Goal: Task Accomplishment & Management: Use online tool/utility

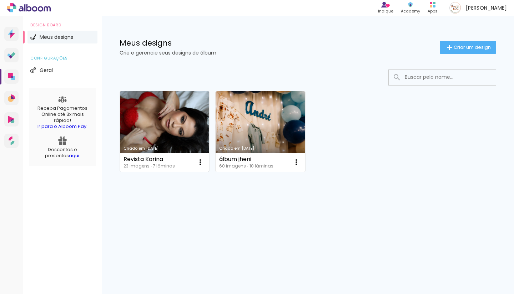
click at [138, 98] on link "Criado em [DATE]" at bounding box center [164, 131] width 89 height 81
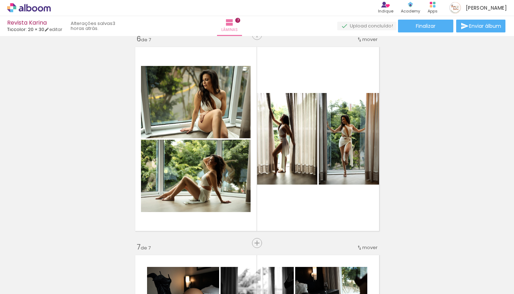
scroll to position [1051, 0]
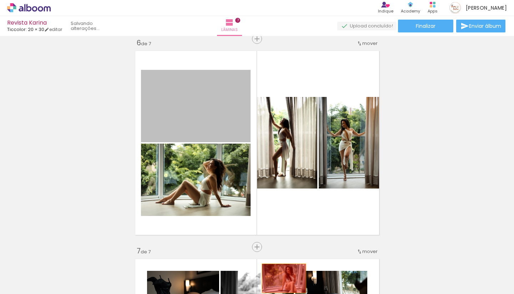
drag, startPoint x: 218, startPoint y: 125, endPoint x: 285, endPoint y: 281, distance: 170.5
click at [285, 281] on quentale-workspace at bounding box center [257, 147] width 514 height 294
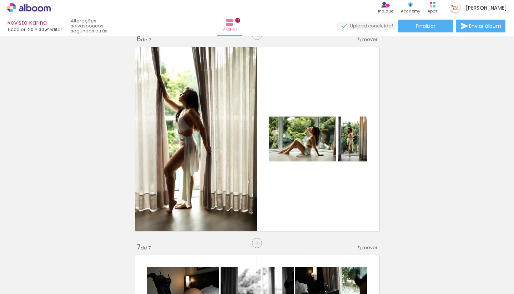
scroll to position [1054, 0]
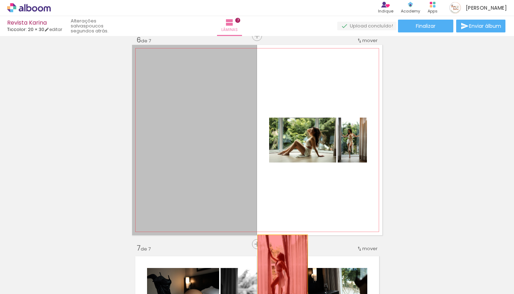
drag, startPoint x: 234, startPoint y: 179, endPoint x: 282, endPoint y: 273, distance: 105.6
click at [282, 273] on quentale-workspace at bounding box center [257, 147] width 514 height 294
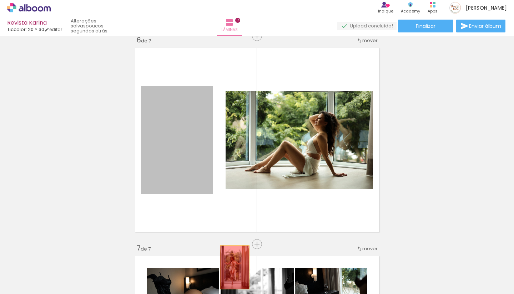
drag, startPoint x: 190, startPoint y: 185, endPoint x: 236, endPoint y: 271, distance: 97.7
click at [236, 271] on quentale-workspace at bounding box center [257, 147] width 514 height 294
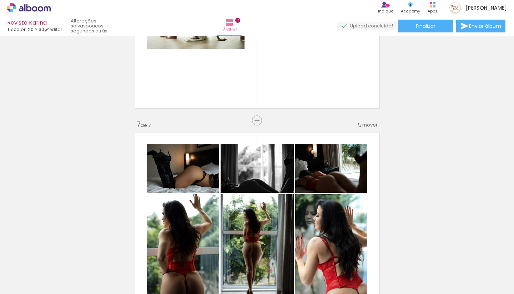
scroll to position [1171, 0]
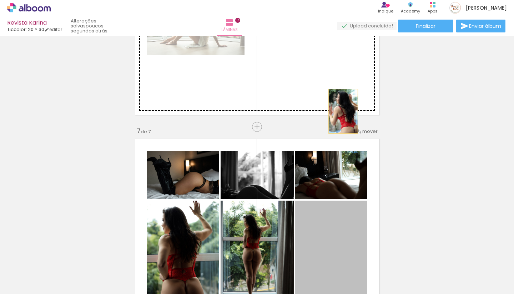
drag, startPoint x: 345, startPoint y: 225, endPoint x: 338, endPoint y: 107, distance: 118.7
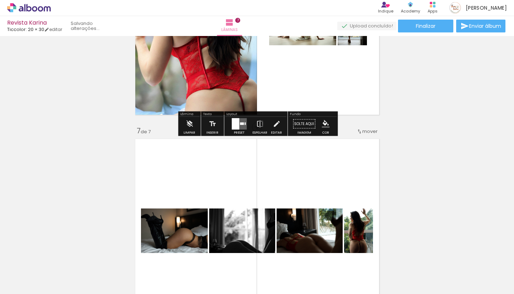
drag, startPoint x: 356, startPoint y: 237, endPoint x: 339, endPoint y: 106, distance: 131.7
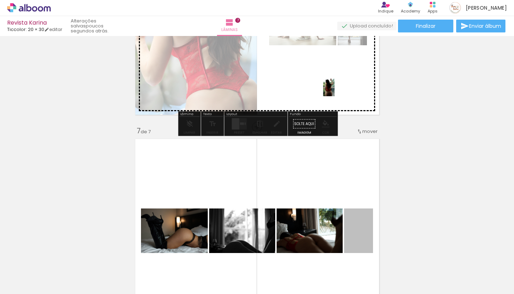
drag, startPoint x: 361, startPoint y: 229, endPoint x: 329, endPoint y: 87, distance: 145.0
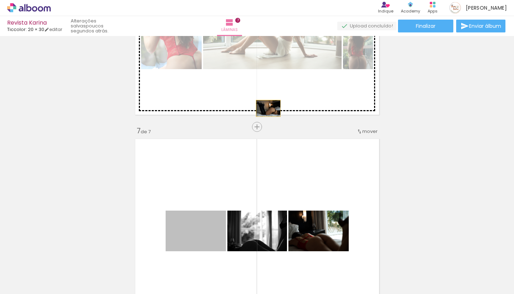
drag, startPoint x: 216, startPoint y: 240, endPoint x: 269, endPoint y: 93, distance: 156.2
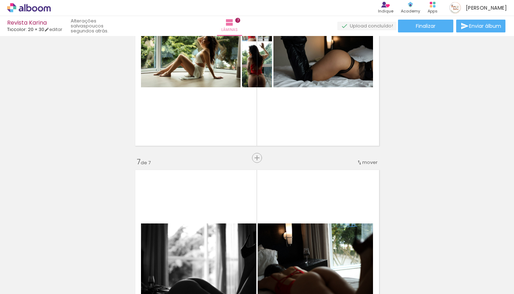
scroll to position [1136, 0]
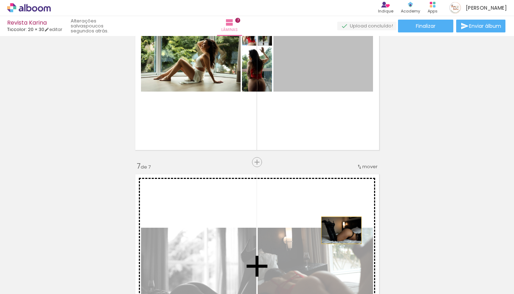
drag, startPoint x: 351, startPoint y: 81, endPoint x: 336, endPoint y: 233, distance: 153.5
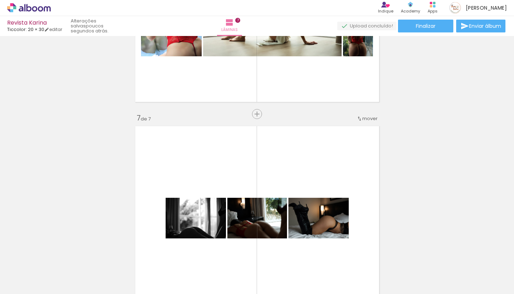
scroll to position [1188, 0]
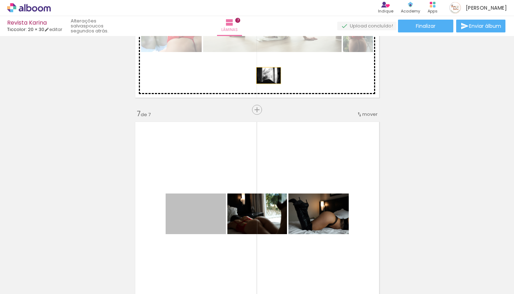
drag, startPoint x: 208, startPoint y: 223, endPoint x: 269, endPoint y: 75, distance: 159.8
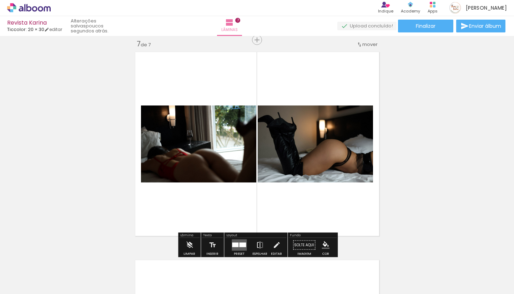
scroll to position [1260, 0]
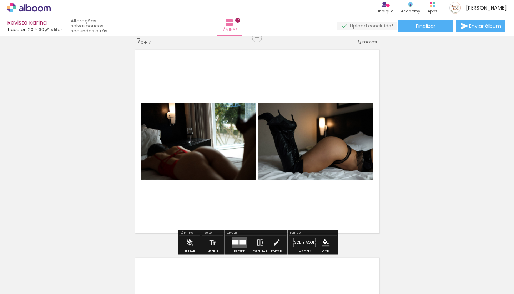
click at [239, 239] on quentale-layouter at bounding box center [239, 242] width 15 height 11
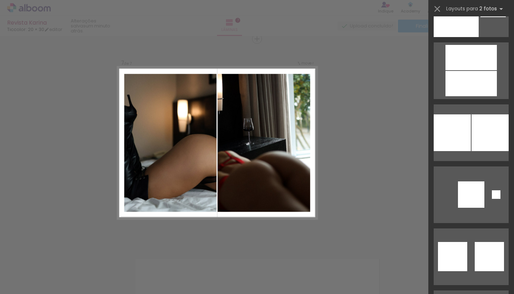
scroll to position [3832, 0]
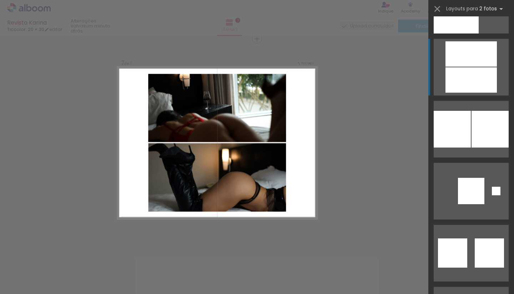
click at [476, 76] on div at bounding box center [470, 79] width 51 height 25
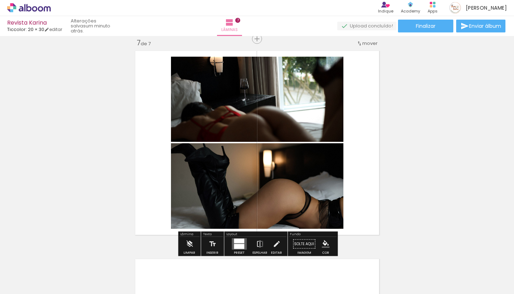
click at [245, 241] on div at bounding box center [238, 244] width 19 height 14
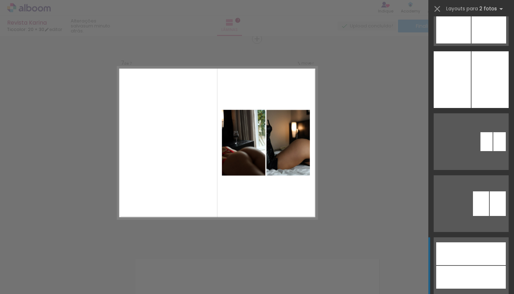
scroll to position [5619, 0]
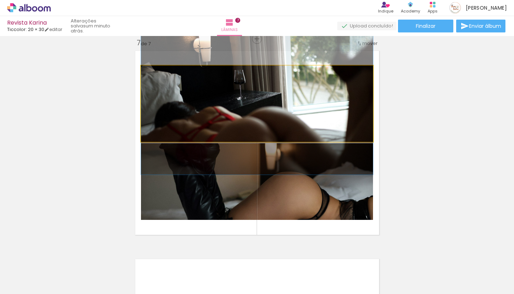
drag, startPoint x: 308, startPoint y: 121, endPoint x: 310, endPoint y: 115, distance: 6.6
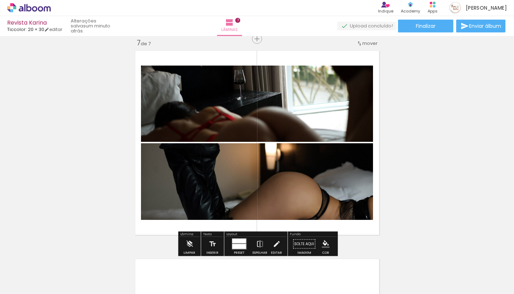
click at [225, 243] on div "Preset Espelhar Editar" at bounding box center [255, 246] width 61 height 18
click at [239, 244] on quentale-layouter at bounding box center [239, 244] width 15 height 11
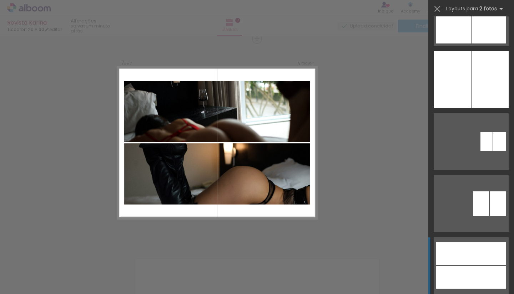
click at [469, 257] on div at bounding box center [471, 254] width 70 height 23
click at [442, 262] on div at bounding box center [471, 254] width 70 height 23
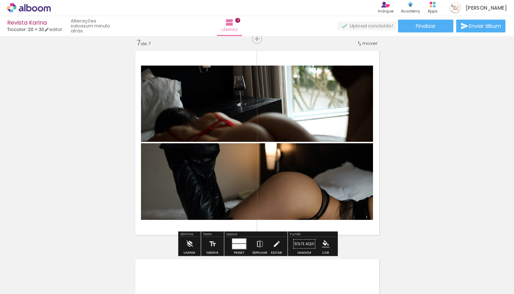
click at [309, 122] on quentale-photo at bounding box center [257, 104] width 232 height 76
click at [332, 81] on quentale-photo at bounding box center [257, 104] width 232 height 76
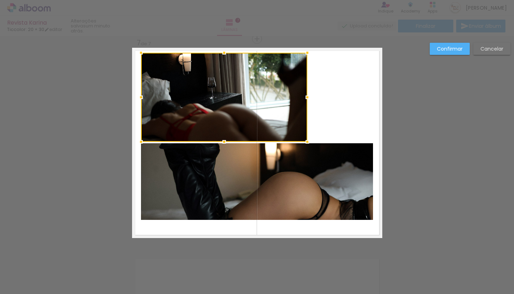
drag, startPoint x: 370, startPoint y: 66, endPoint x: 305, endPoint y: 54, distance: 66.9
click at [305, 54] on div at bounding box center [307, 53] width 14 height 14
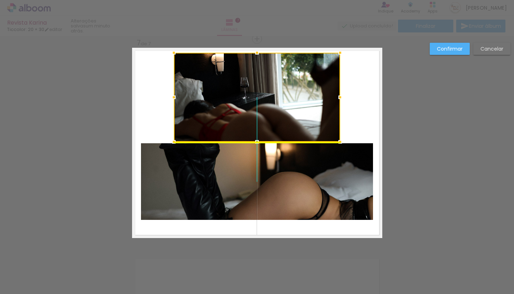
drag, startPoint x: 286, startPoint y: 116, endPoint x: 316, endPoint y: 120, distance: 30.9
click at [316, 120] on div at bounding box center [257, 97] width 166 height 89
click at [306, 166] on quentale-photo at bounding box center [257, 181] width 232 height 77
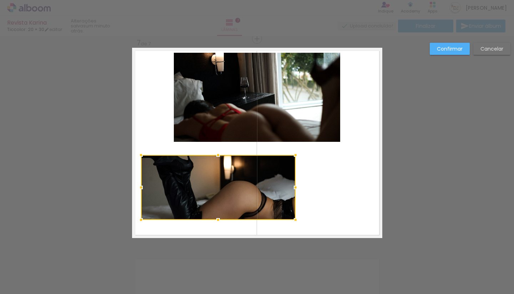
drag, startPoint x: 372, startPoint y: 143, endPoint x: 287, endPoint y: 152, distance: 85.4
click at [288, 152] on div at bounding box center [295, 155] width 14 height 14
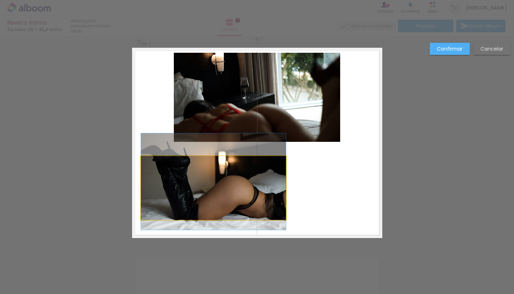
drag, startPoint x: 251, startPoint y: 173, endPoint x: 289, endPoint y: 167, distance: 38.3
click at [289, 167] on quentale-layouter at bounding box center [257, 143] width 250 height 191
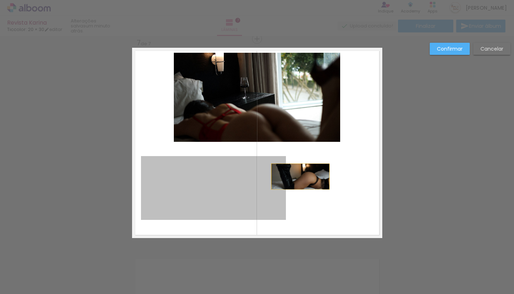
drag, startPoint x: 255, startPoint y: 176, endPoint x: 300, endPoint y: 176, distance: 44.6
click at [300, 176] on quentale-layouter at bounding box center [257, 143] width 250 height 191
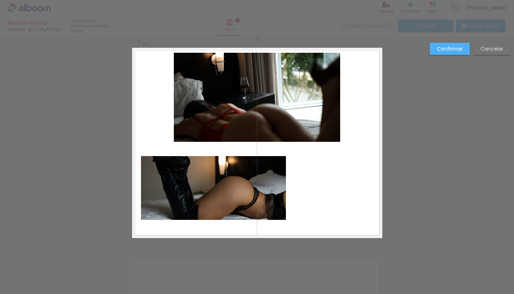
click at [283, 160] on quentale-photo at bounding box center [213, 188] width 145 height 64
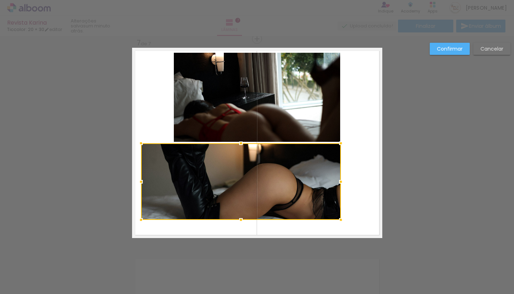
drag, startPoint x: 286, startPoint y: 156, endPoint x: 341, endPoint y: 143, distance: 56.7
click at [341, 143] on div at bounding box center [341, 143] width 14 height 14
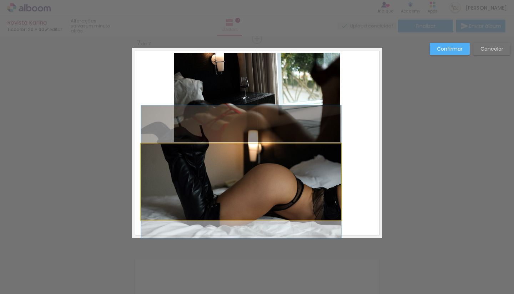
click at [152, 150] on quentale-photo at bounding box center [241, 182] width 200 height 76
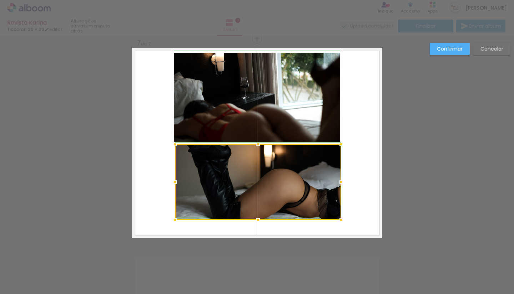
drag, startPoint x: 143, startPoint y: 144, endPoint x: 174, endPoint y: 144, distance: 30.7
click at [174, 144] on div at bounding box center [175, 144] width 14 height 14
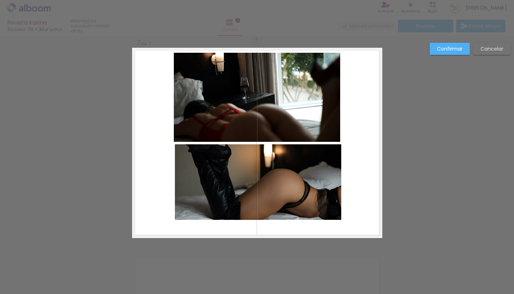
click at [176, 220] on quentale-layouter at bounding box center [257, 143] width 250 height 191
click at [179, 217] on quentale-photo at bounding box center [258, 182] width 166 height 76
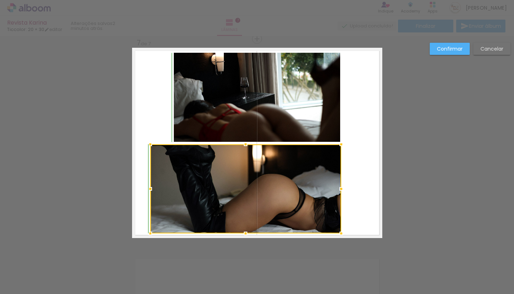
drag, startPoint x: 175, startPoint y: 218, endPoint x: 154, endPoint y: 228, distance: 23.3
click at [153, 228] on div at bounding box center [150, 234] width 14 height 14
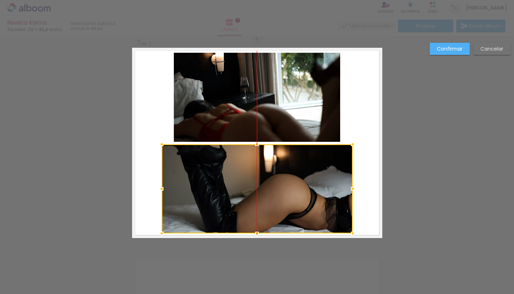
drag, startPoint x: 301, startPoint y: 199, endPoint x: 312, endPoint y: 199, distance: 11.1
click at [312, 199] on div at bounding box center [257, 188] width 191 height 89
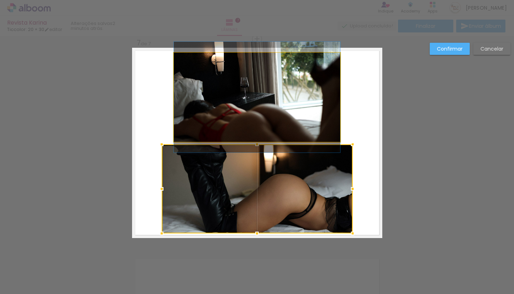
drag, startPoint x: 300, startPoint y: 118, endPoint x: 281, endPoint y: 118, distance: 18.9
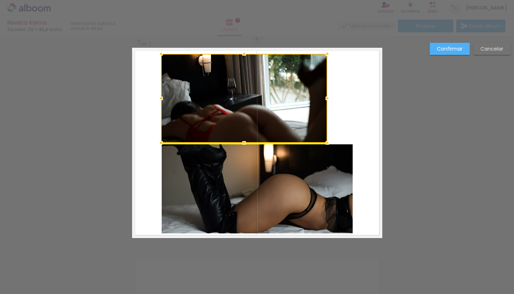
drag, startPoint x: 253, startPoint y: 123, endPoint x: 240, endPoint y: 124, distance: 12.9
click at [240, 124] on div at bounding box center [244, 98] width 166 height 89
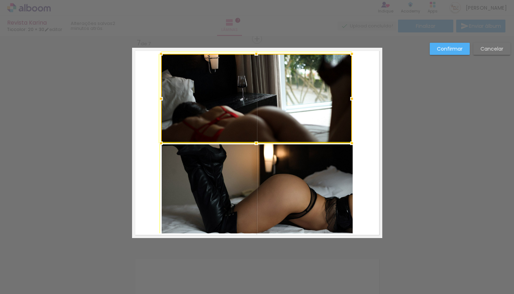
drag, startPoint x: 329, startPoint y: 55, endPoint x: 353, endPoint y: 53, distance: 24.0
click at [353, 53] on div at bounding box center [352, 54] width 14 height 14
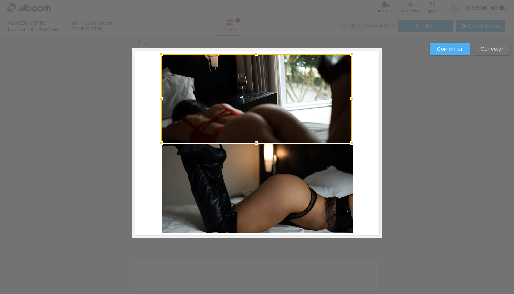
click at [465, 52] on paper-button "Confirmar" at bounding box center [450, 49] width 40 height 12
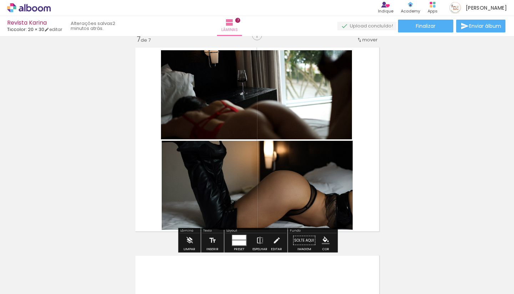
click at [290, 200] on quentale-photo at bounding box center [257, 185] width 191 height 89
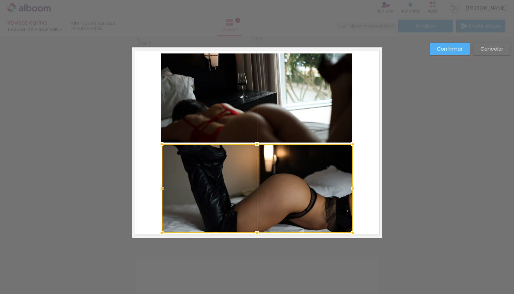
scroll to position [1259, 0]
click at [291, 187] on div at bounding box center [257, 188] width 191 height 89
click at [0, 0] on slot "Cancelar" at bounding box center [0, 0] width 0 height 0
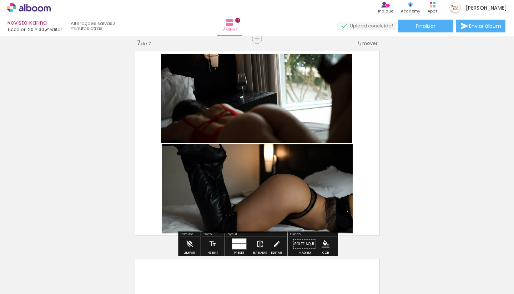
click at [274, 179] on quentale-photo at bounding box center [257, 188] width 191 height 89
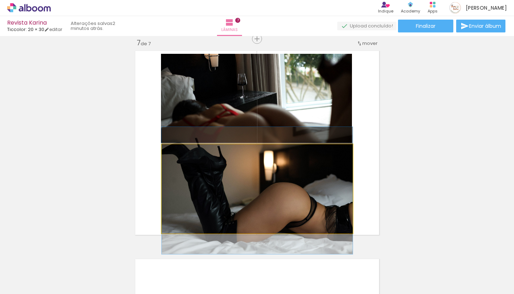
drag, startPoint x: 279, startPoint y: 174, endPoint x: 280, endPoint y: 183, distance: 8.6
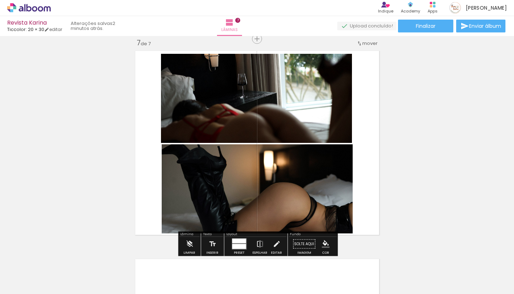
click at [319, 120] on quentale-photo at bounding box center [256, 99] width 191 height 90
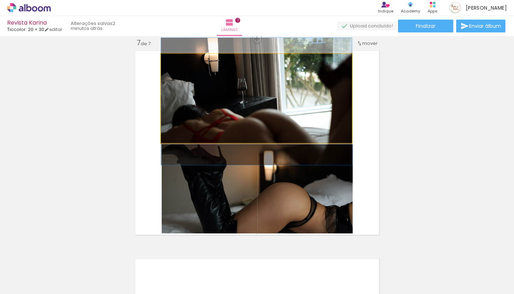
drag, startPoint x: 319, startPoint y: 120, endPoint x: 321, endPoint y: 125, distance: 5.3
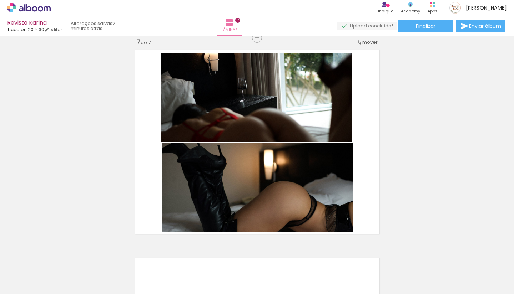
scroll to position [1258, 0]
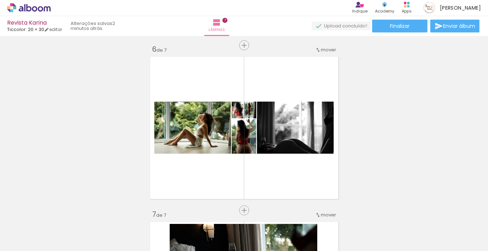
scroll to position [830, 0]
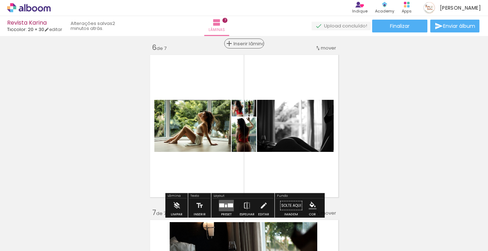
click at [247, 45] on span "Inserir lâmina" at bounding box center [248, 43] width 28 height 5
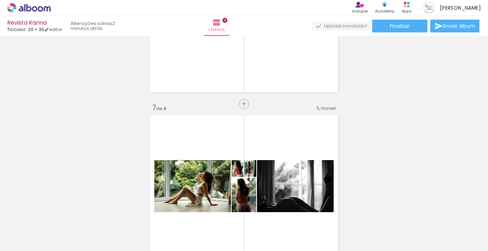
scroll to position [950, 0]
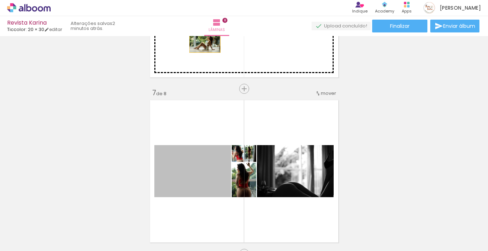
drag, startPoint x: 213, startPoint y: 171, endPoint x: 205, endPoint y: 43, distance: 128.0
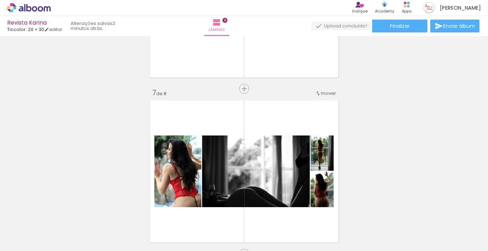
scroll to position [0, 0]
drag, startPoint x: 269, startPoint y: 230, endPoint x: 269, endPoint y: 222, distance: 7.8
click at [269, 222] on div at bounding box center [267, 226] width 24 height 35
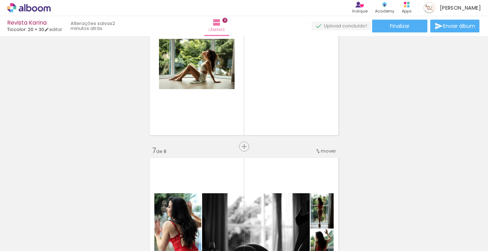
scroll to position [890, 0]
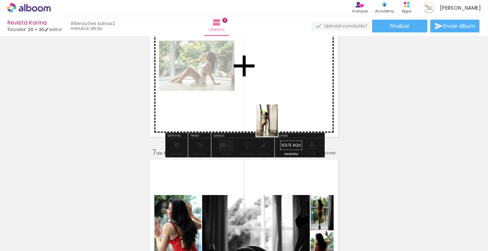
drag, startPoint x: 275, startPoint y: 218, endPoint x: 278, endPoint y: 126, distance: 91.7
click at [278, 126] on quentale-workspace at bounding box center [244, 125] width 488 height 251
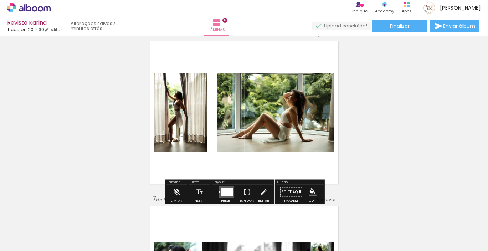
scroll to position [840, 0]
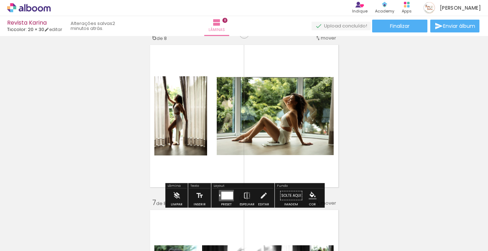
click at [225, 194] on div at bounding box center [228, 196] width 12 height 8
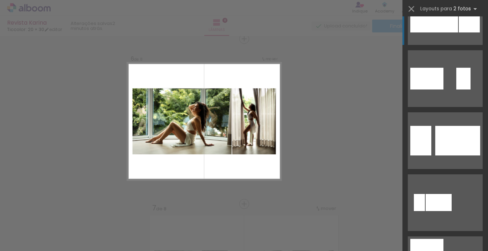
scroll to position [597, 0]
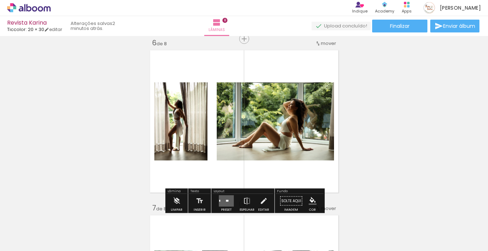
click at [227, 197] on quentale-layouter at bounding box center [226, 201] width 15 height 11
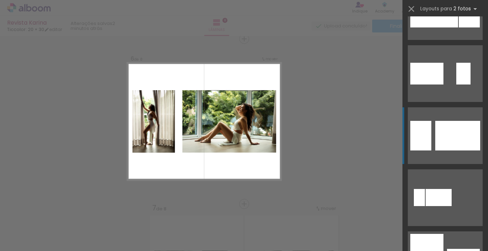
scroll to position [683, 0]
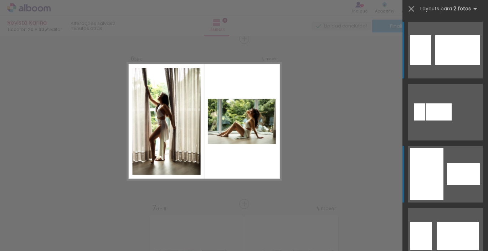
click at [443, 165] on div at bounding box center [427, 174] width 33 height 52
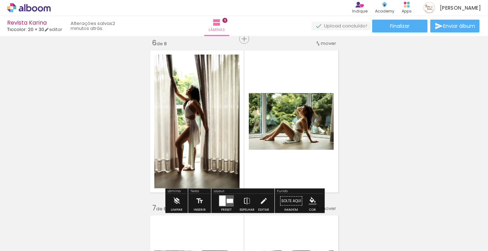
click at [229, 197] on quentale-layouter at bounding box center [226, 201] width 15 height 11
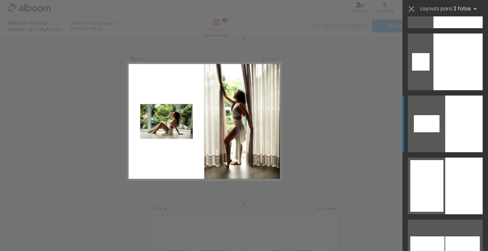
scroll to position [1851, 0]
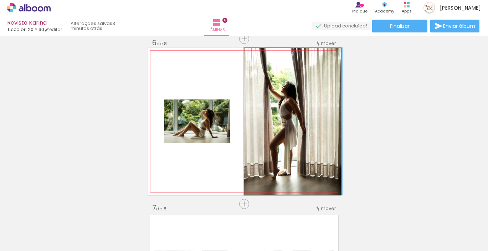
drag, startPoint x: 288, startPoint y: 124, endPoint x: 291, endPoint y: 132, distance: 8.9
click at [291, 132] on div at bounding box center [293, 121] width 98 height 147
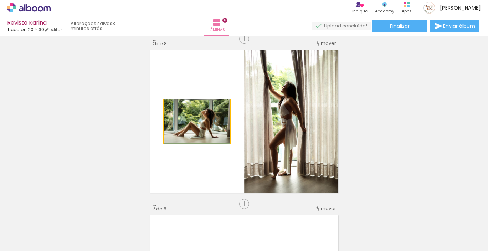
drag, startPoint x: 208, startPoint y: 126, endPoint x: 207, endPoint y: 132, distance: 6.2
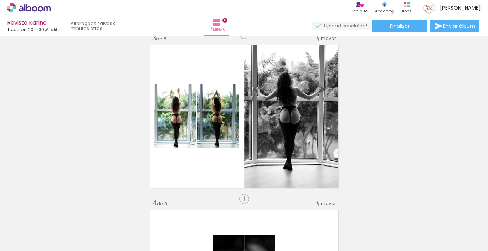
scroll to position [351, 0]
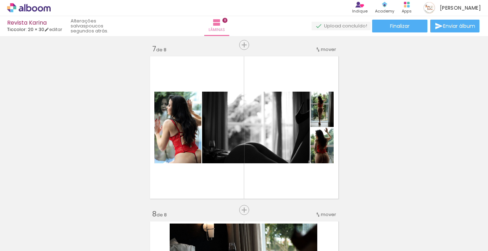
scroll to position [996, 0]
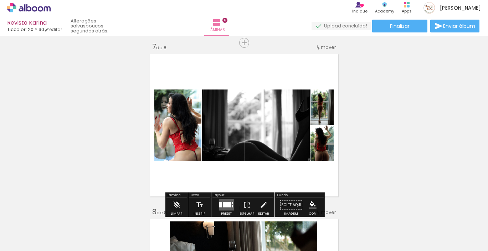
click at [227, 202] on quentale-layouter at bounding box center [226, 204] width 15 height 11
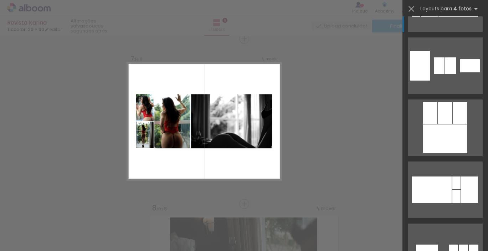
scroll to position [1289, 0]
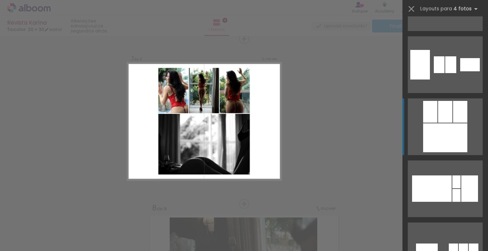
click at [445, 16] on div at bounding box center [459, 2] width 40 height 26
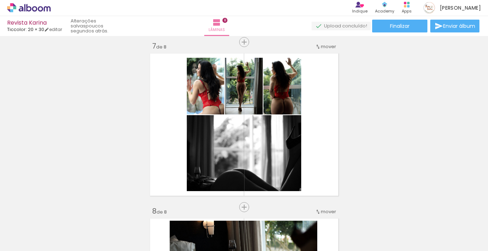
scroll to position [997, 0]
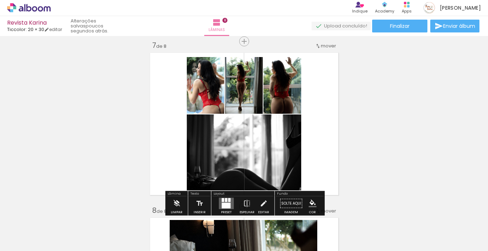
click at [227, 203] on div at bounding box center [226, 206] width 9 height 6
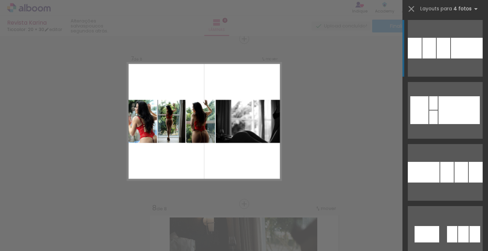
scroll to position [2674, 0]
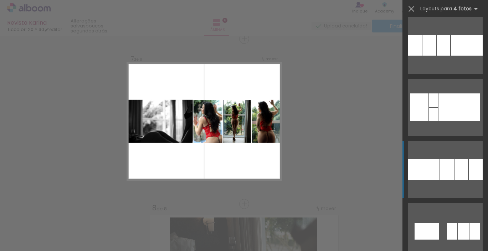
click at [448, 173] on div at bounding box center [448, 169] width 14 height 21
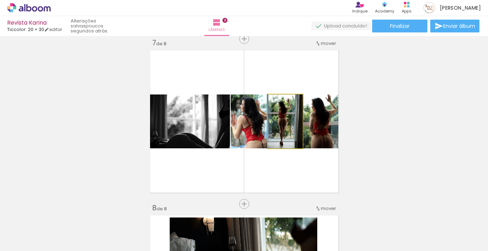
drag, startPoint x: 286, startPoint y: 128, endPoint x: 286, endPoint y: 141, distance: 12.8
drag, startPoint x: 240, startPoint y: 133, endPoint x: 245, endPoint y: 136, distance: 5.6
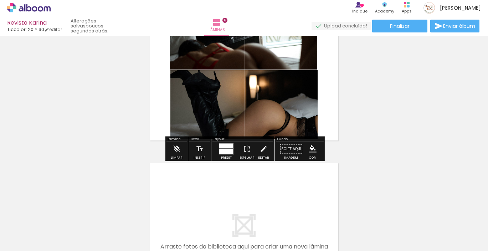
scroll to position [1239, 0]
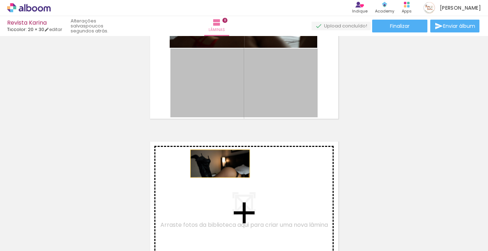
drag, startPoint x: 220, startPoint y: 101, endPoint x: 220, endPoint y: 164, distance: 62.8
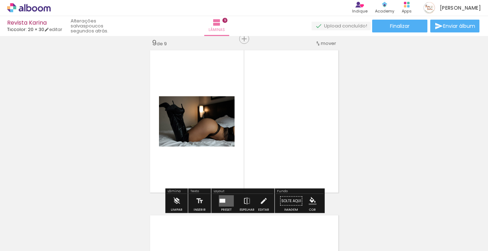
scroll to position [1346, 0]
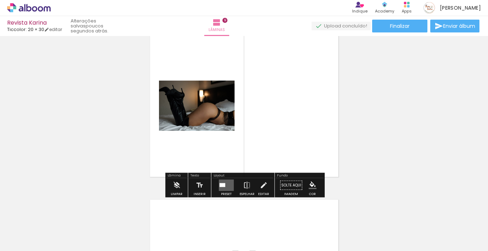
click at [225, 182] on quentale-layouter at bounding box center [226, 185] width 15 height 11
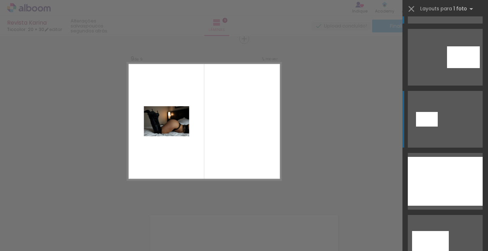
scroll to position [59, 0]
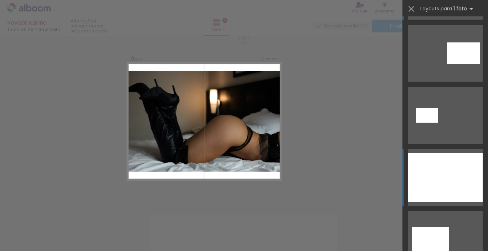
click at [437, 174] on div at bounding box center [445, 177] width 75 height 49
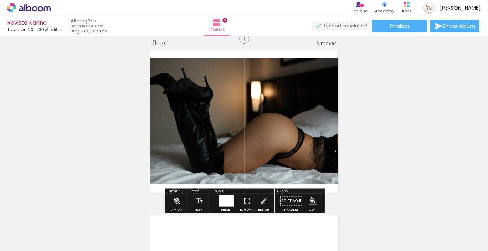
click at [228, 200] on div at bounding box center [226, 201] width 15 height 11
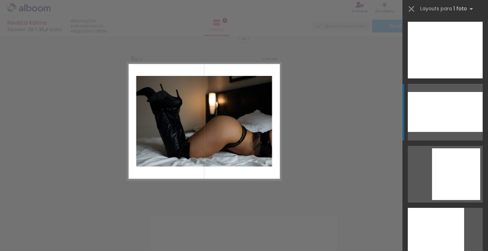
scroll to position [997, 0]
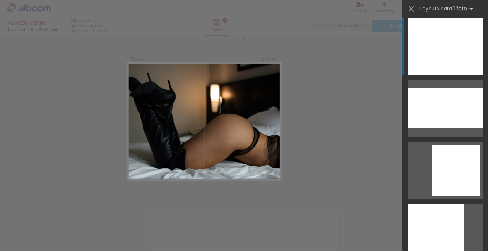
click at [450, 44] on div at bounding box center [445, 46] width 75 height 57
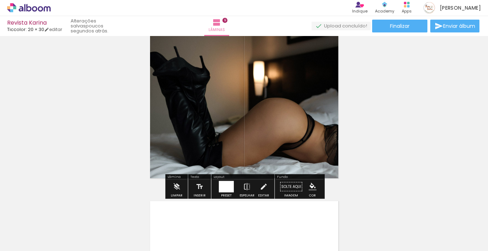
scroll to position [1325, 0]
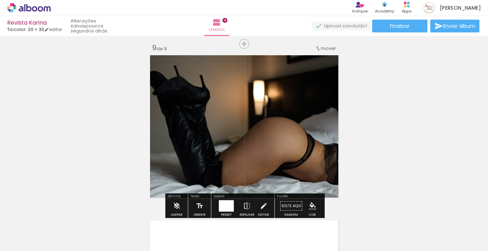
click at [330, 51] on span "mover" at bounding box center [328, 48] width 15 height 7
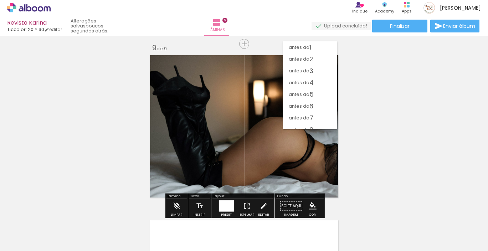
scroll to position [18, 0]
click at [317, 67] on paper-item "antes da 4" at bounding box center [310, 65] width 54 height 12
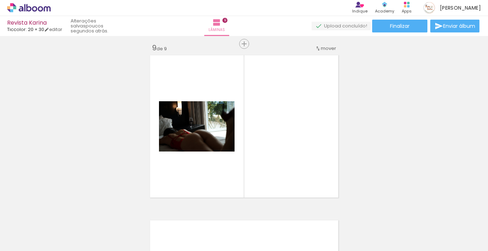
scroll to position [1329, 0]
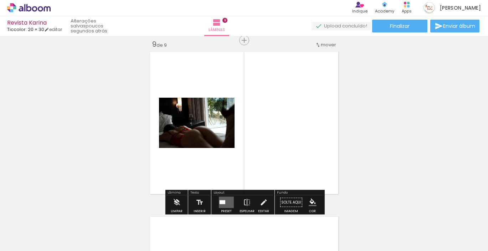
click at [331, 47] on span "mover" at bounding box center [328, 44] width 15 height 7
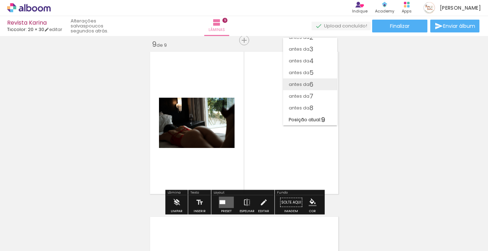
click at [316, 85] on paper-item "antes da 6" at bounding box center [310, 84] width 54 height 12
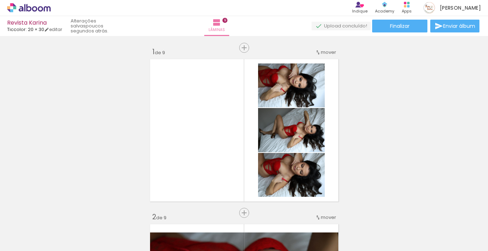
scroll to position [0, 484]
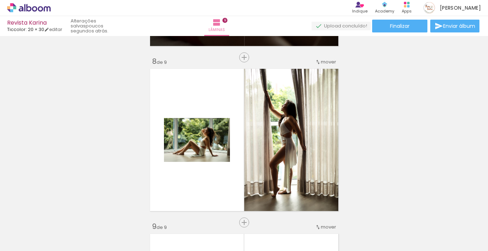
scroll to position [1161, 0]
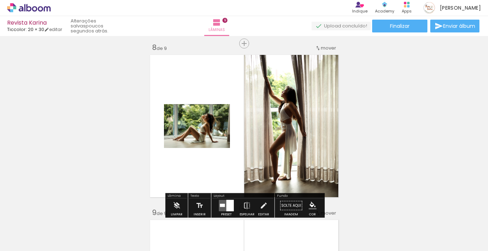
click at [329, 46] on span "mover" at bounding box center [328, 48] width 15 height 7
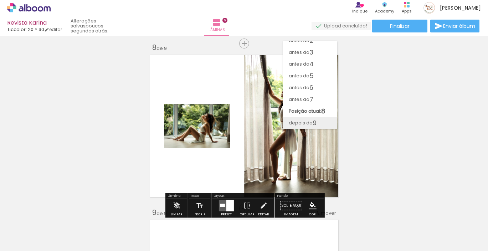
click at [313, 117] on span "9" at bounding box center [315, 123] width 4 height 12
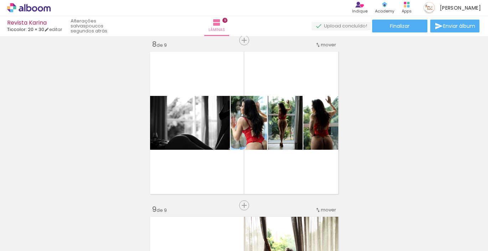
scroll to position [1164, 0]
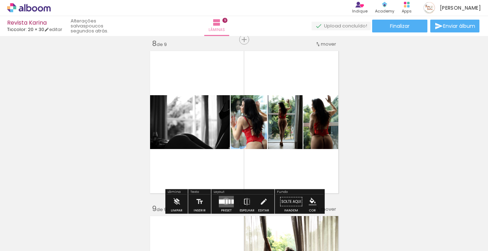
click at [226, 201] on div at bounding box center [227, 202] width 2 height 4
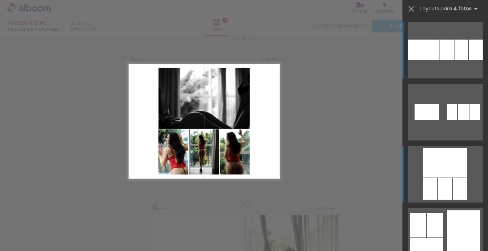
scroll to position [2844, 0]
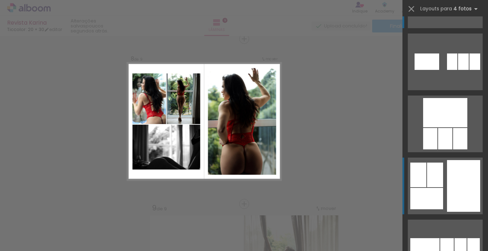
click at [468, 238] on div at bounding box center [474, 248] width 12 height 20
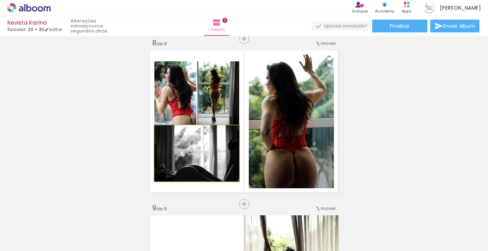
drag, startPoint x: 217, startPoint y: 157, endPoint x: 220, endPoint y: 153, distance: 5.1
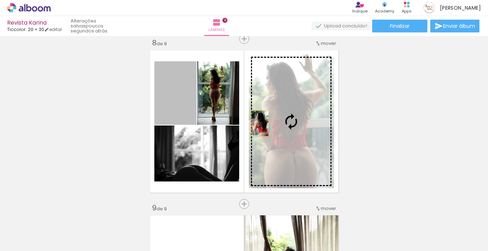
drag, startPoint x: 182, startPoint y: 106, endPoint x: 267, endPoint y: 125, distance: 86.8
click at [0, 0] on slot at bounding box center [0, 0] width 0 height 0
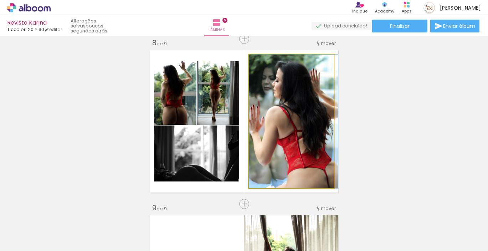
drag, startPoint x: 304, startPoint y: 124, endPoint x: 319, endPoint y: 124, distance: 14.3
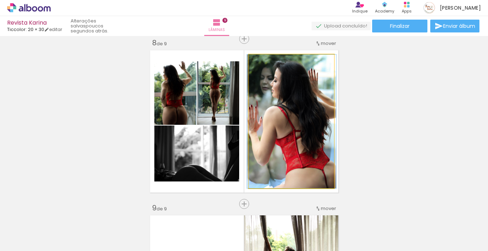
drag, startPoint x: 303, startPoint y: 148, endPoint x: 302, endPoint y: 140, distance: 8.6
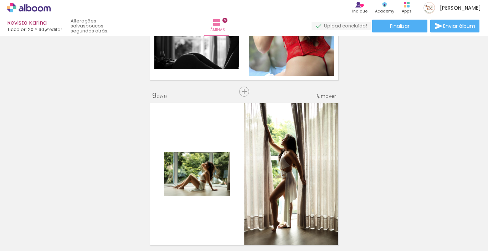
scroll to position [1279, 0]
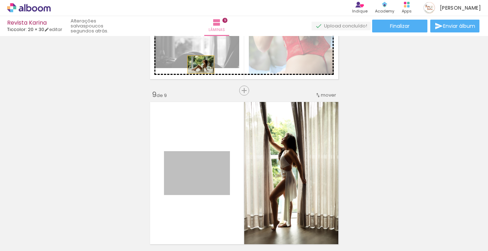
drag, startPoint x: 199, startPoint y: 168, endPoint x: 201, endPoint y: 64, distance: 103.8
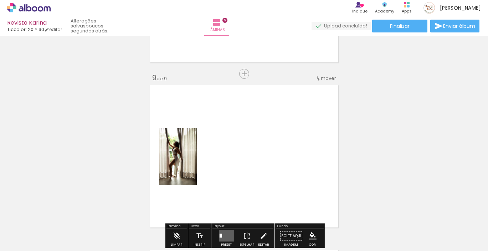
scroll to position [1298, 0]
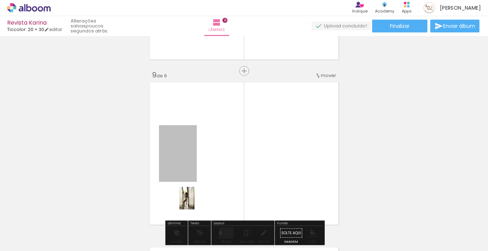
drag, startPoint x: 187, startPoint y: 151, endPoint x: 189, endPoint y: 223, distance: 72.1
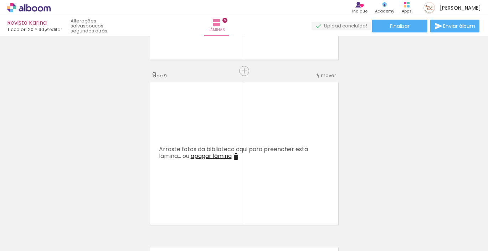
click at [222, 157] on span "apagar lâmina" at bounding box center [211, 156] width 41 height 8
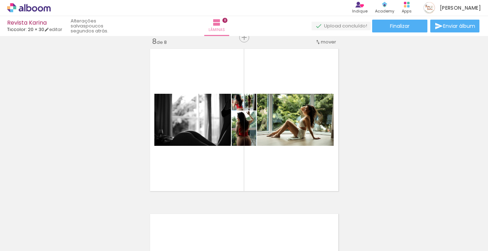
scroll to position [1169, 0]
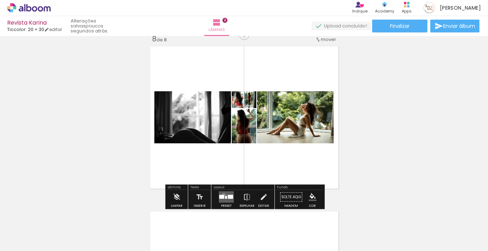
click at [223, 194] on quentale-layouter at bounding box center [226, 197] width 15 height 11
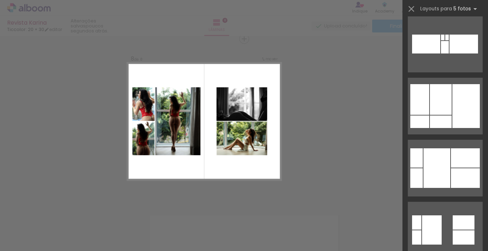
scroll to position [567, 0]
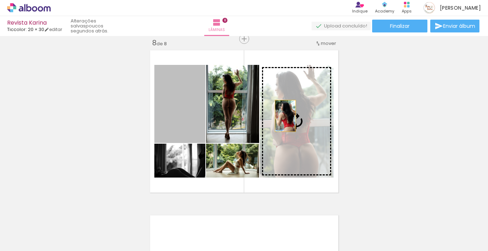
drag, startPoint x: 183, startPoint y: 111, endPoint x: 295, endPoint y: 120, distance: 113.1
click at [0, 0] on slot at bounding box center [0, 0] width 0 height 0
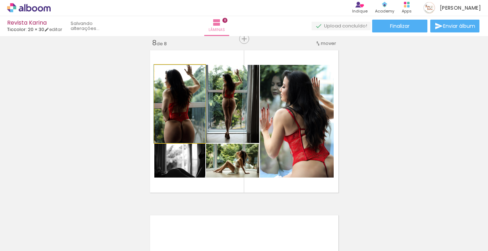
drag, startPoint x: 192, startPoint y: 116, endPoint x: 192, endPoint y: 120, distance: 3.9
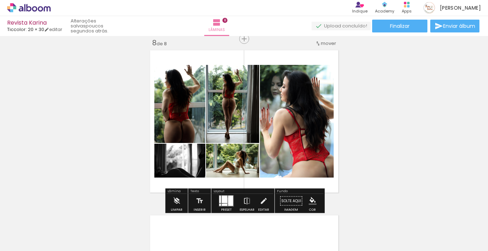
click at [224, 200] on div at bounding box center [225, 199] width 6 height 7
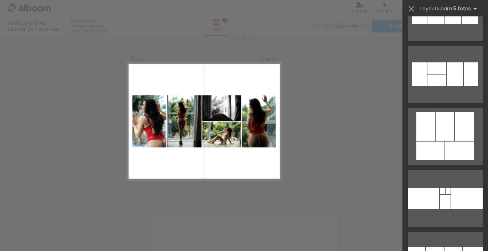
scroll to position [1565, 0]
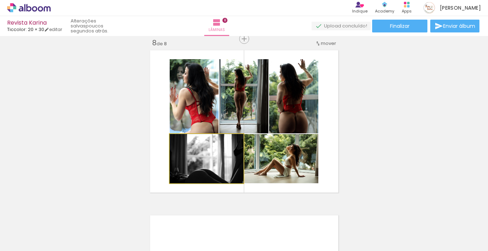
drag, startPoint x: 218, startPoint y: 174, endPoint x: 222, endPoint y: 172, distance: 4.4
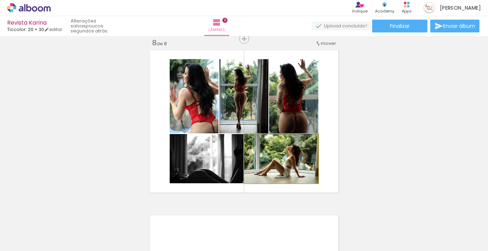
drag, startPoint x: 300, startPoint y: 170, endPoint x: 305, endPoint y: 170, distance: 4.7
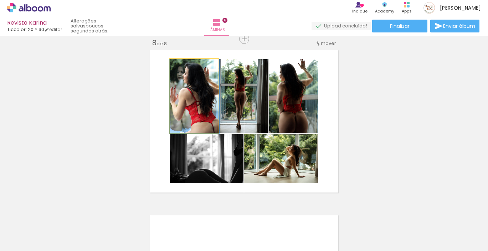
drag, startPoint x: 216, startPoint y: 105, endPoint x: 228, endPoint y: 100, distance: 12.7
click at [0, 0] on slot at bounding box center [0, 0] width 0 height 0
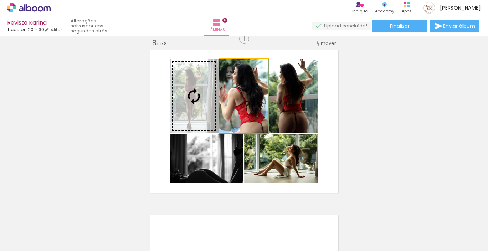
drag, startPoint x: 237, startPoint y: 103, endPoint x: 204, endPoint y: 102, distance: 32.5
click at [0, 0] on slot at bounding box center [0, 0] width 0 height 0
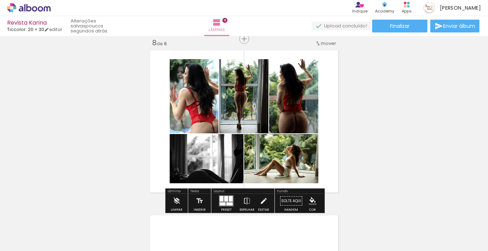
click at [298, 100] on quentale-photo at bounding box center [293, 96] width 49 height 74
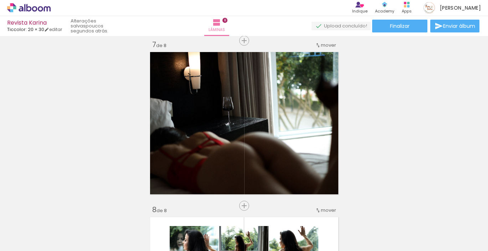
scroll to position [996, 0]
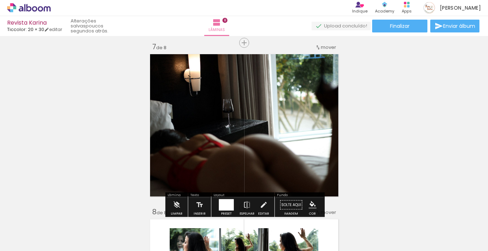
click at [331, 46] on span "mover" at bounding box center [328, 47] width 15 height 7
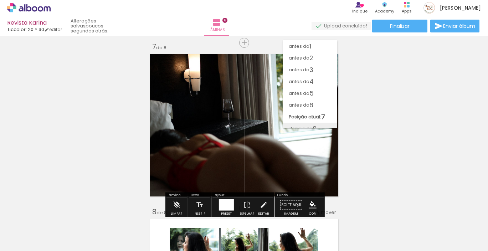
click at [321, 123] on paper-item "depois da 8" at bounding box center [310, 129] width 54 height 12
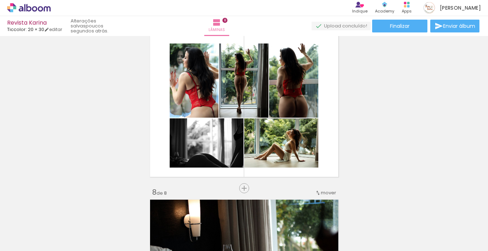
scroll to position [1006, 0]
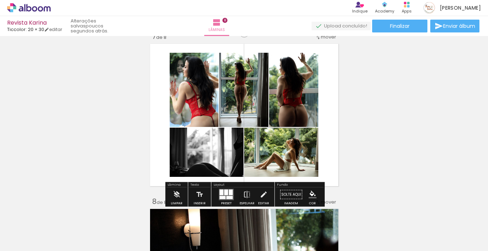
click at [229, 193] on div at bounding box center [231, 193] width 4 height 6
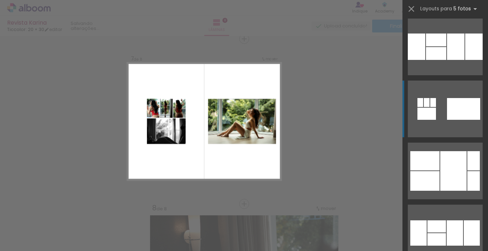
scroll to position [2052, 0]
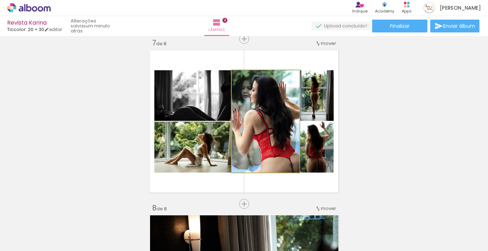
drag, startPoint x: 270, startPoint y: 129, endPoint x: 278, endPoint y: 129, distance: 8.2
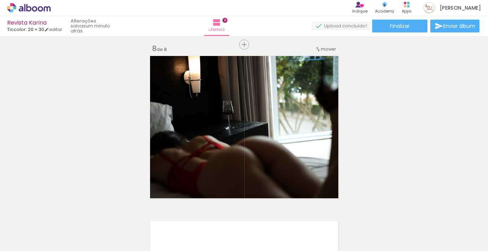
scroll to position [1167, 0]
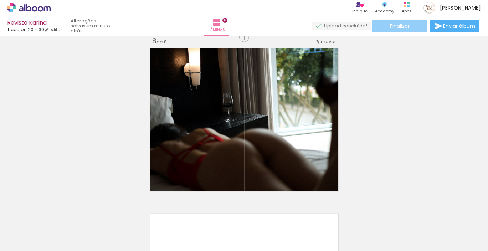
click at [402, 29] on span "Finalizar" at bounding box center [400, 26] width 20 height 5
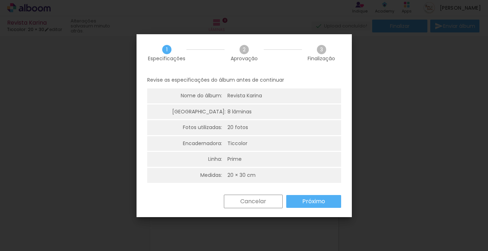
click at [0, 0] on slot "Próximo" at bounding box center [0, 0] width 0 height 0
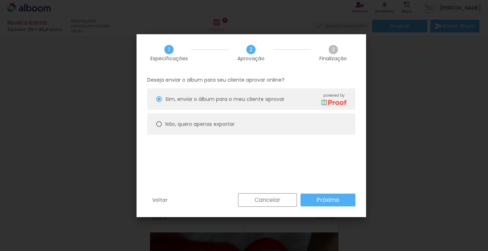
click at [0, 0] on slot "Não, quero apenas exportar" at bounding box center [0, 0] width 0 height 0
type paper-radio-button "on"
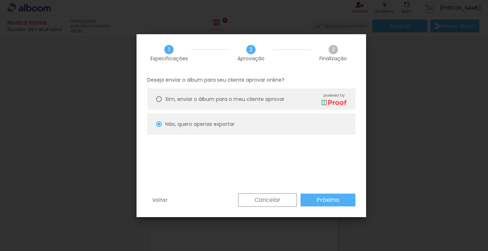
click at [341, 197] on paper-button "Próximo" at bounding box center [328, 200] width 55 height 13
type input "Alta, 300 DPI"
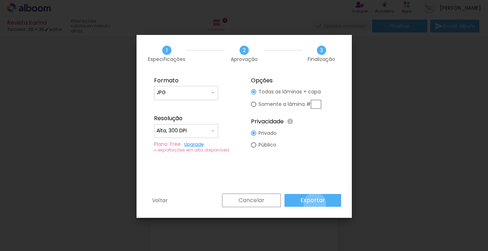
click at [0, 0] on slot "Exportar" at bounding box center [0, 0] width 0 height 0
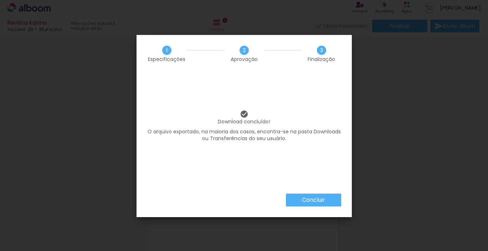
click at [0, 0] on slot "Concluir" at bounding box center [0, 0] width 0 height 0
